Goal: Information Seeking & Learning: Learn about a topic

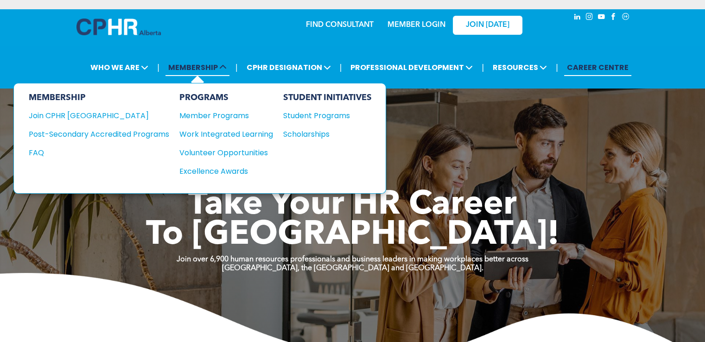
click at [215, 65] on span "MEMBERSHIP" at bounding box center [198, 67] width 64 height 17
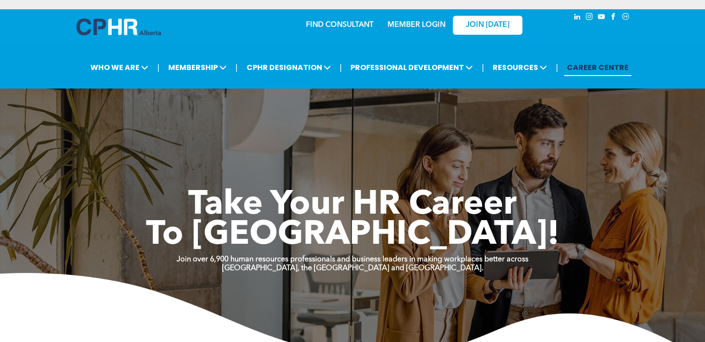
click at [402, 27] on link "MEMBER LOGIN" at bounding box center [417, 24] width 58 height 7
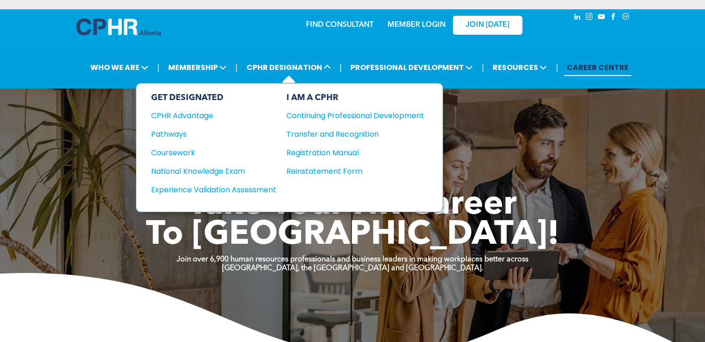
click at [195, 175] on div "GET DESIGNATED CPHR Advantage Pathways Coursework National Knowledge Exam" at bounding box center [213, 148] width 125 height 110
click at [196, 170] on div "National Knowledge Exam" at bounding box center [207, 172] width 113 height 12
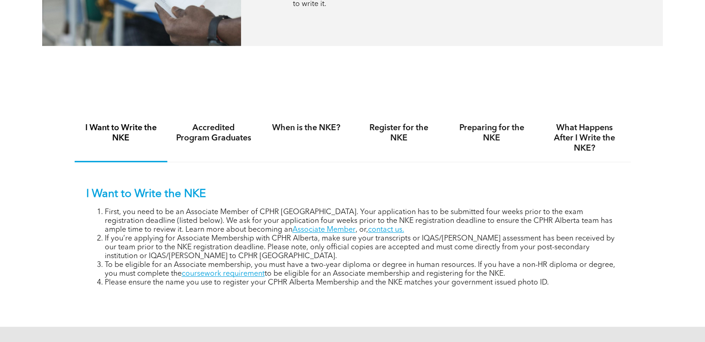
scroll to position [569, 0]
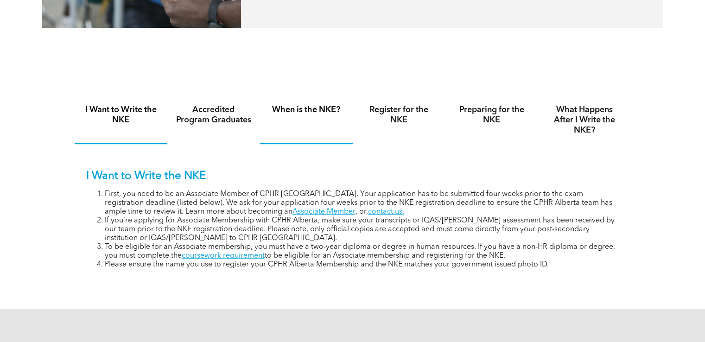
click at [309, 106] on h4 "When is the NKE?" at bounding box center [306, 110] width 76 height 10
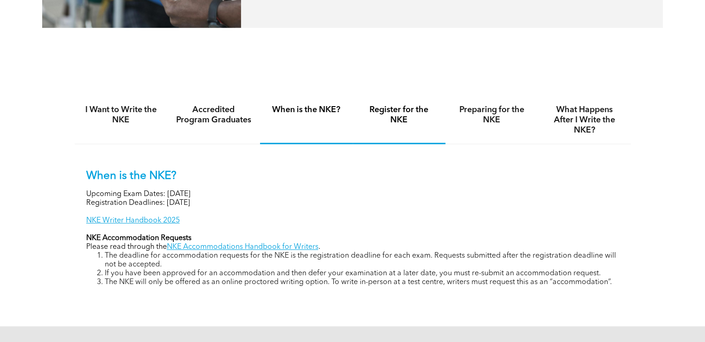
click at [389, 115] on h4 "Register for the NKE" at bounding box center [399, 115] width 76 height 20
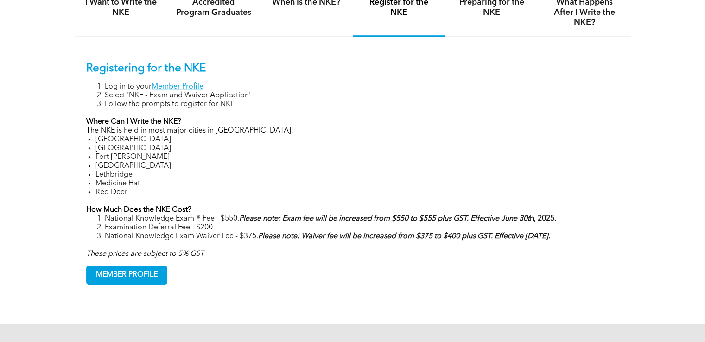
scroll to position [677, 0]
click at [118, 272] on span "MEMBER PROFILE" at bounding box center [127, 275] width 80 height 18
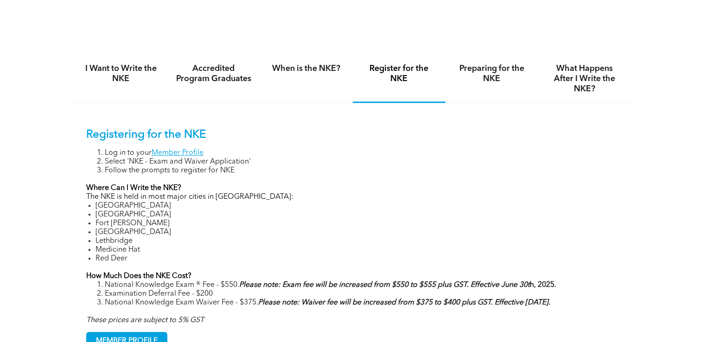
scroll to position [562, 0]
